Goal: Information Seeking & Learning: Learn about a topic

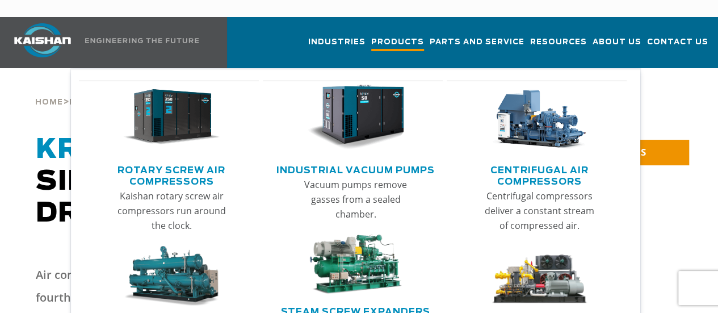
click at [371, 36] on span "Products" at bounding box center [397, 43] width 53 height 15
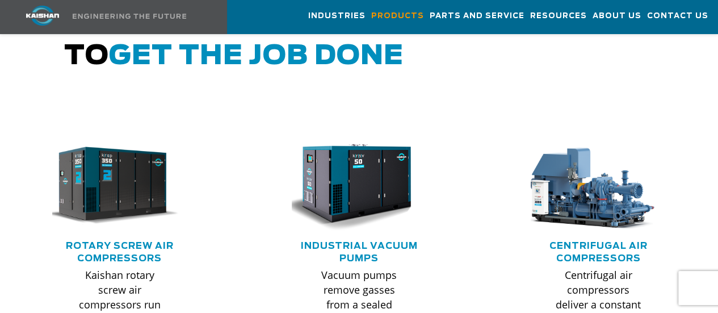
scroll to position [734, 0]
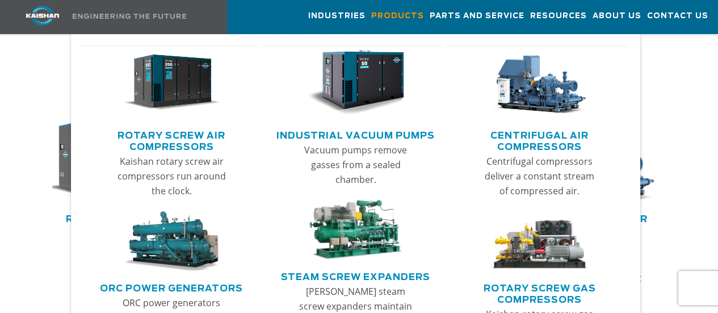
click at [194, 142] on link "Rotary Screw Air Compressors" at bounding box center [172, 139] width 175 height 28
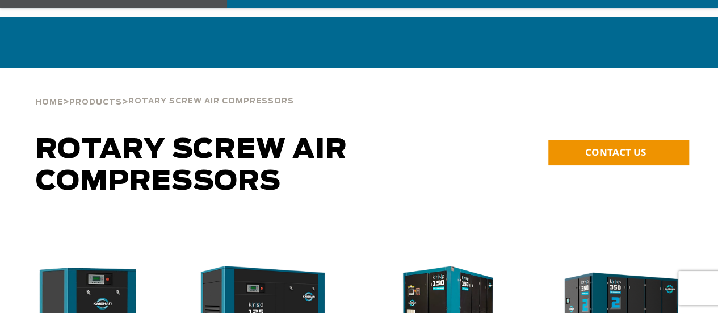
scroll to position [227, 0]
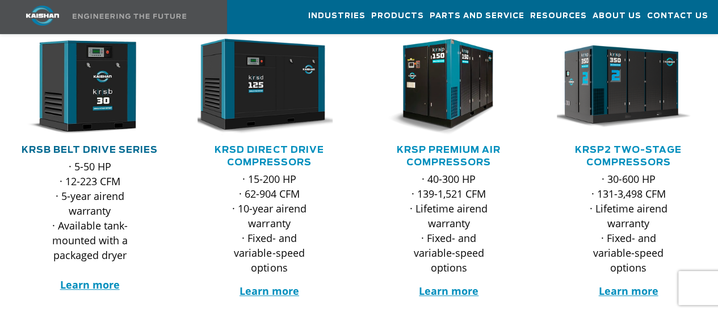
click at [112, 145] on link "KRSB Belt Drive Series" at bounding box center [90, 149] width 136 height 9
click at [84, 278] on strong "Learn more" at bounding box center [90, 285] width 60 height 14
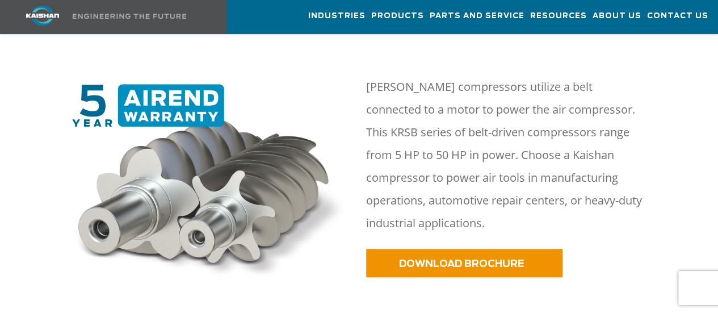
scroll to position [484, 0]
